Goal: Information Seeking & Learning: Find specific fact

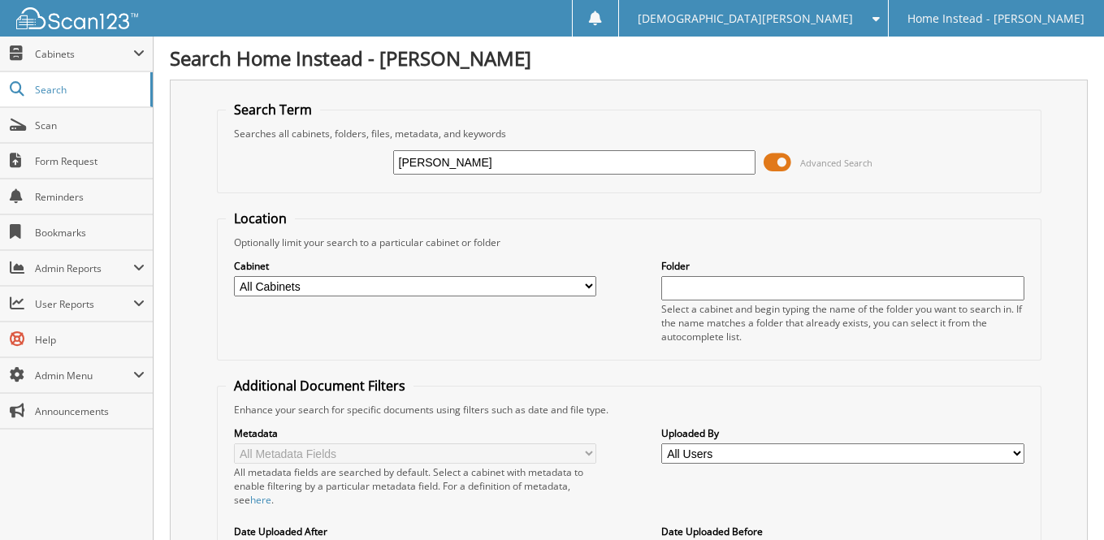
type input "[PERSON_NAME]"
click at [65, 55] on span "Cabinets" at bounding box center [84, 54] width 98 height 14
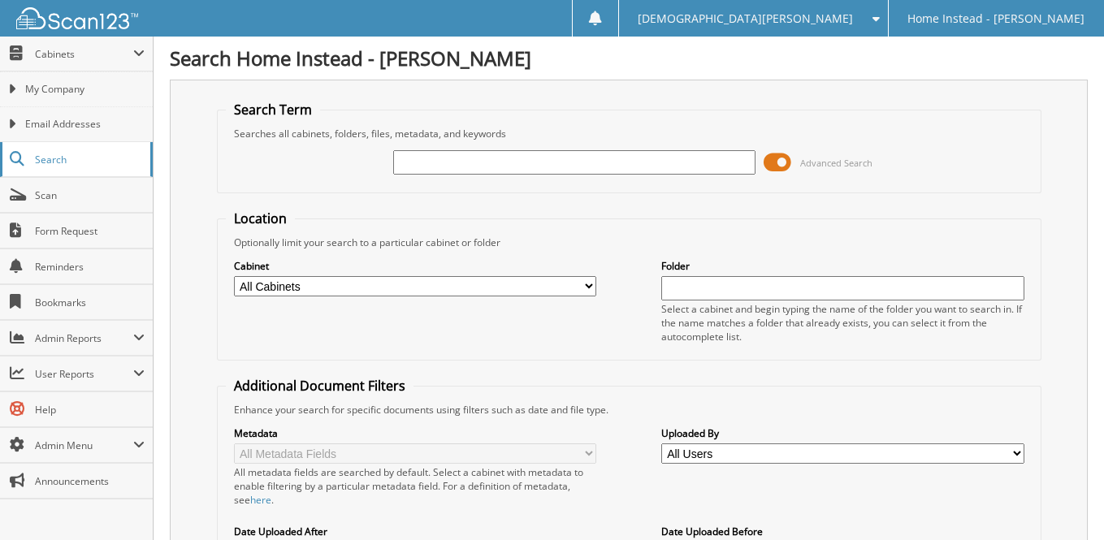
click at [58, 153] on span "Search" at bounding box center [88, 160] width 107 height 14
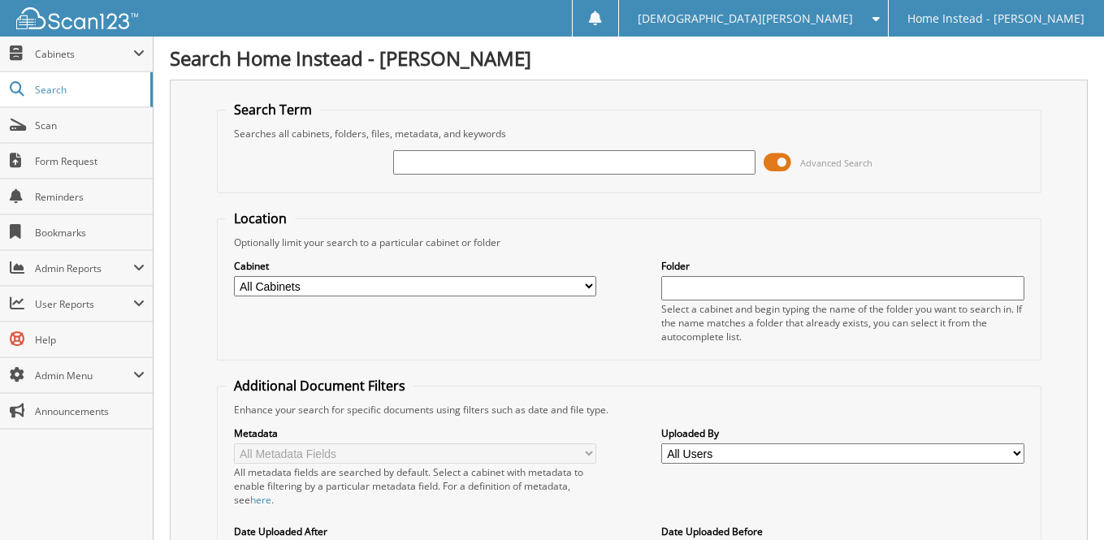
click at [525, 288] on select "All Cabinets Client Field Employee Transfer HR - Care Professional Needs Filing" at bounding box center [415, 286] width 363 height 20
select select "42277"
click at [234, 276] on select "All Cabinets Client Field Employee Transfer HR - Care Professional Needs Filing" at bounding box center [415, 286] width 363 height 20
click at [686, 288] on input "text" at bounding box center [842, 288] width 363 height 24
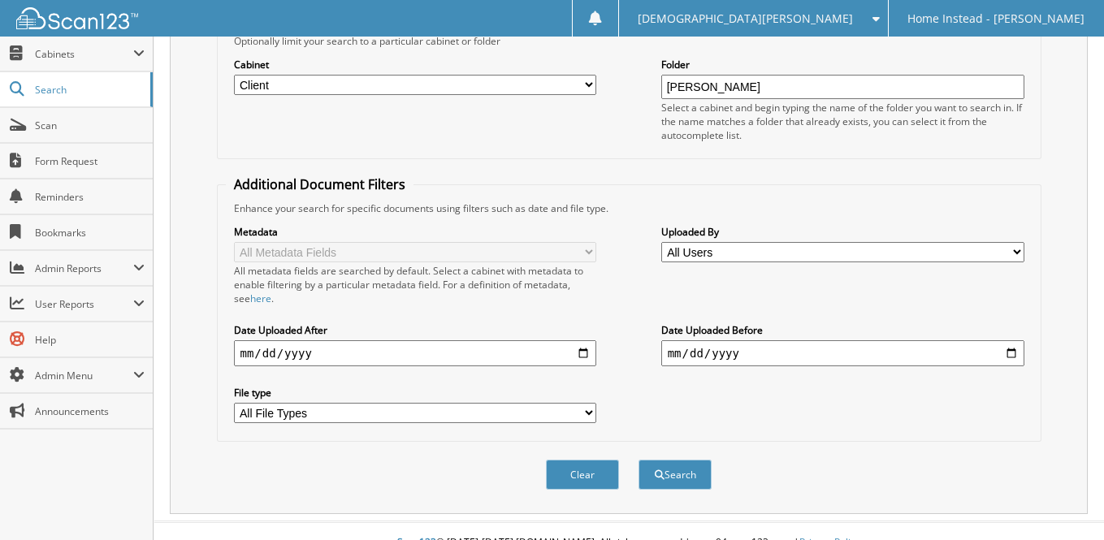
scroll to position [214, 0]
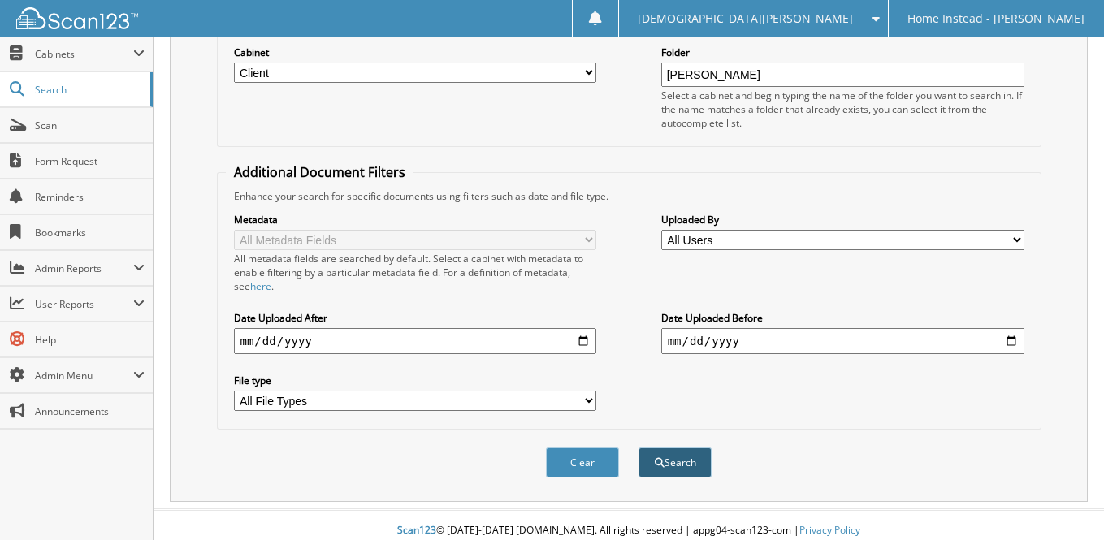
type input "Joy Davis"
click at [672, 448] on button "Search" at bounding box center [675, 463] width 73 height 30
click at [813, 328] on input "date" at bounding box center [842, 341] width 363 height 26
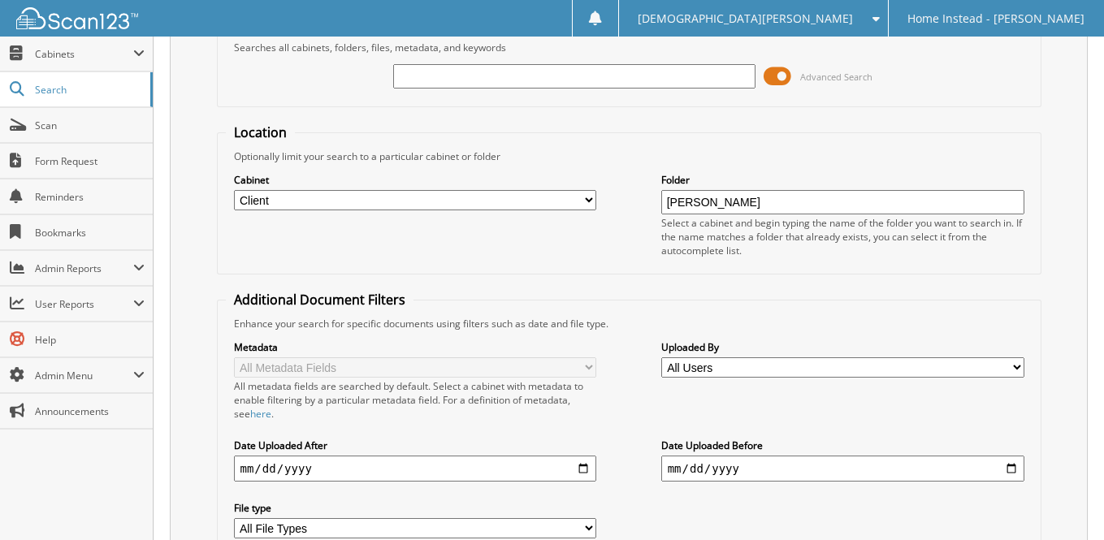
scroll to position [0, 0]
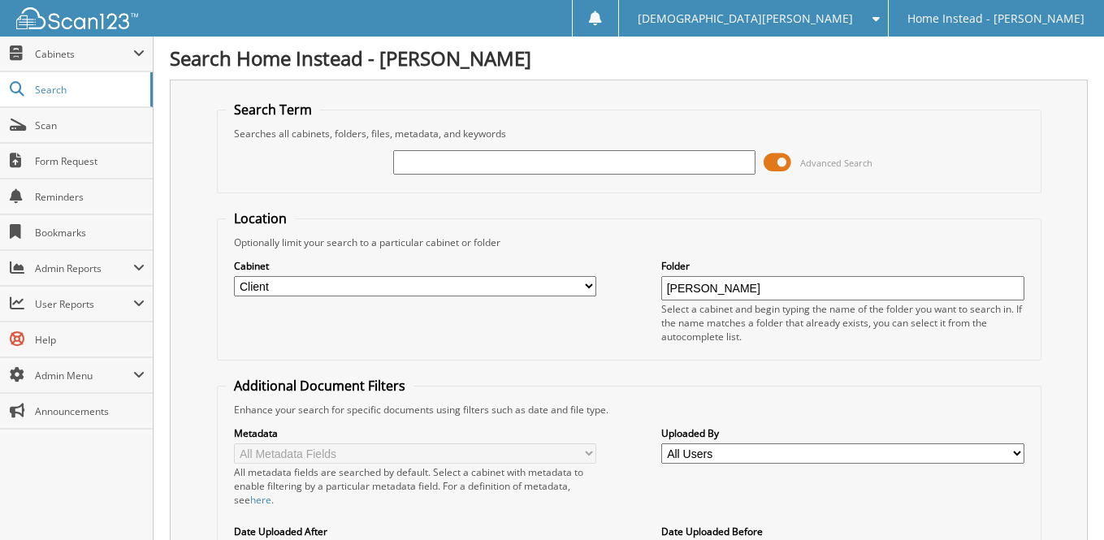
click at [78, 25] on img at bounding box center [77, 18] width 122 height 22
